Goal: Task Accomplishment & Management: Complete application form

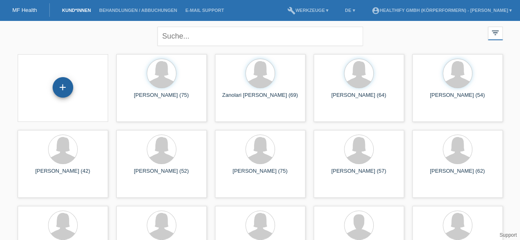
click at [60, 88] on div "+" at bounding box center [63, 87] width 21 height 21
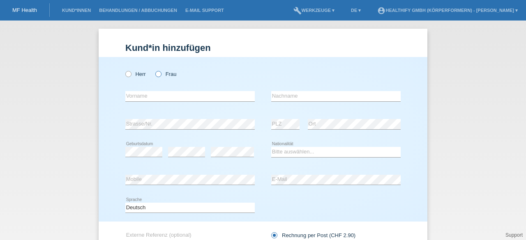
click at [154, 70] on icon at bounding box center [154, 70] width 0 height 0
click at [158, 73] on input "Frau" at bounding box center [157, 73] width 5 height 5
radio input "true"
click at [201, 95] on input "text" at bounding box center [189, 96] width 129 height 10
paste input "Lisa Arpagaus"
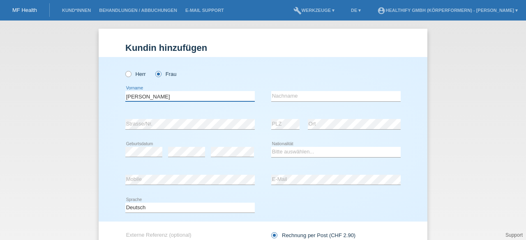
type input "Lisa Arpagaus"
click at [304, 93] on input "text" at bounding box center [335, 96] width 129 height 10
paste input "Lisa Arpagaus"
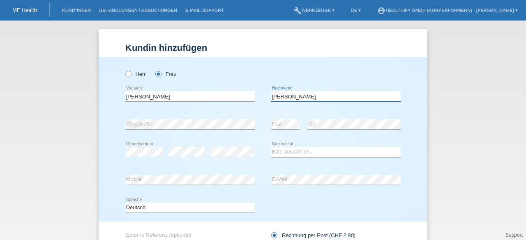
click at [278, 95] on input "Lisa Arpagaus" at bounding box center [335, 96] width 129 height 10
type input "Arpagaus"
click at [159, 93] on input "Lisa Arpagaus" at bounding box center [189, 96] width 129 height 10
type input "Lisa"
click at [295, 149] on select "Bitte auswählen... Schweiz Deutschland Liechtenstein Österreich ------------ Af…" at bounding box center [335, 152] width 129 height 10
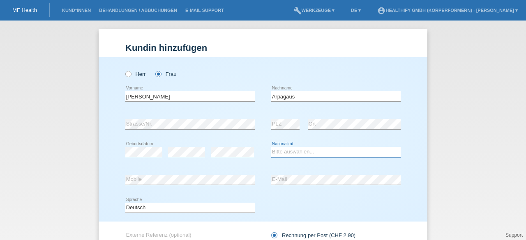
select select "CH"
click at [271, 147] on select "Bitte auswählen... Schweiz Deutschland Liechtenstein Österreich ------------ Af…" at bounding box center [335, 152] width 129 height 10
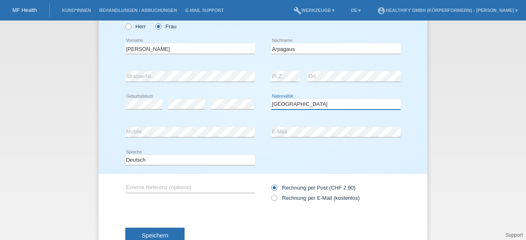
scroll to position [54, 0]
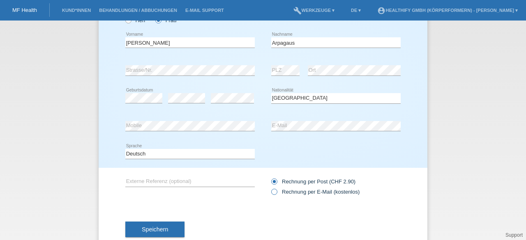
click at [270, 188] on icon at bounding box center [270, 188] width 0 height 0
click at [271, 192] on input "Rechnung per E-Mail (kostenlos)" at bounding box center [273, 194] width 5 height 10
radio input "true"
click at [167, 41] on input "Lisa" at bounding box center [189, 42] width 129 height 10
type input "L"
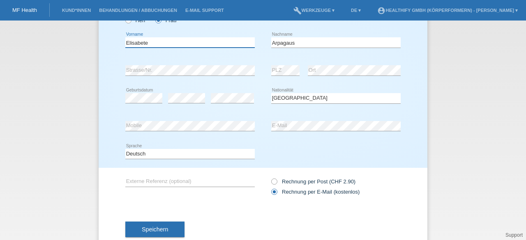
scroll to position [75, 0]
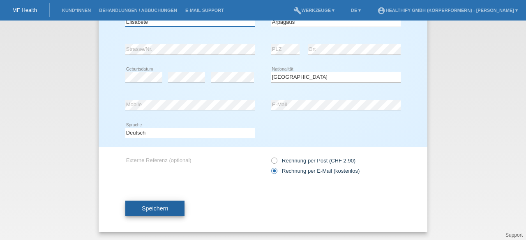
type input "Elisabete"
click at [161, 207] on span "Speichern" at bounding box center [155, 208] width 26 height 7
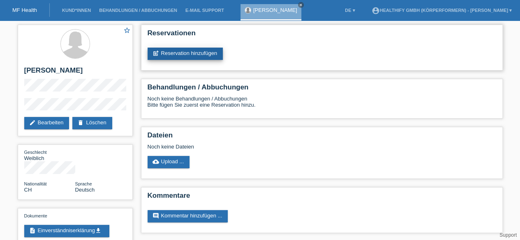
click at [189, 53] on link "post_add Reservation hinzufügen" at bounding box center [185, 54] width 76 height 12
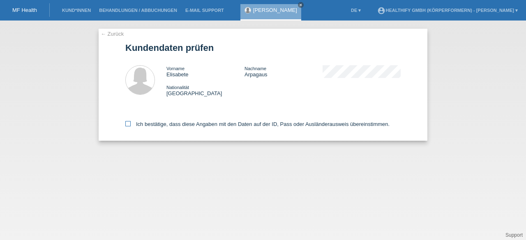
click at [128, 124] on icon at bounding box center [127, 123] width 5 height 5
click at [128, 124] on input "Ich bestätige, dass diese Angaben mit den Daten auf der ID, Pass oder Ausländer…" at bounding box center [127, 123] width 5 height 5
checkbox input "true"
